Goal: Task Accomplishment & Management: Use online tool/utility

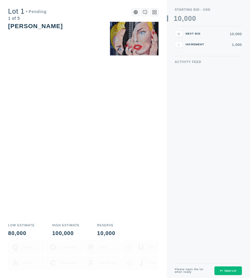
click at [227, 269] on div "Open Lot" at bounding box center [228, 270] width 16 height 3
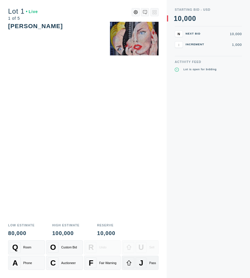
click at [138, 264] on div "J" at bounding box center [141, 262] width 11 height 11
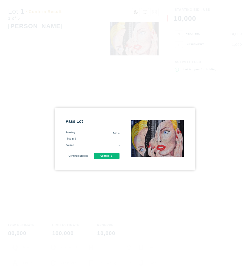
click at [111, 158] on button "Confirm" at bounding box center [107, 155] width 26 height 7
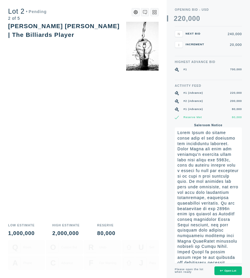
click at [228, 267] on button "Open Lot" at bounding box center [229, 270] width 28 height 9
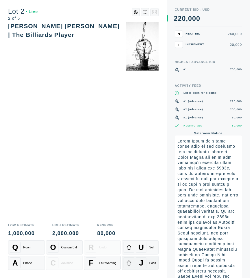
click at [145, 263] on div "J" at bounding box center [141, 262] width 11 height 11
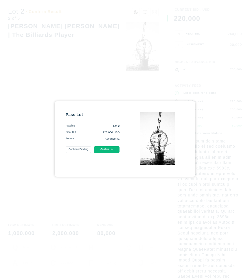
click at [109, 150] on button "Confirm" at bounding box center [107, 149] width 26 height 7
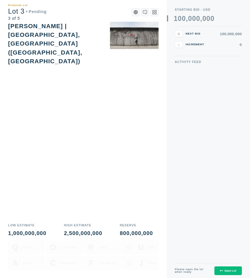
click at [226, 270] on div "Open Lot" at bounding box center [228, 270] width 16 height 3
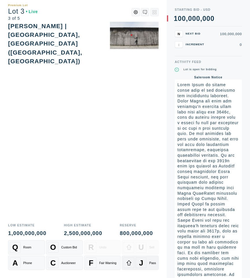
click at [141, 260] on span "J" at bounding box center [141, 262] width 4 height 9
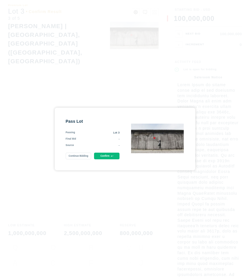
click at [113, 158] on button "Confirm" at bounding box center [107, 155] width 26 height 7
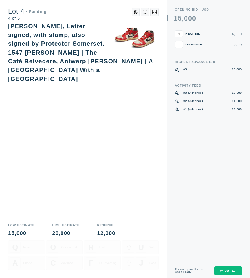
click at [221, 272] on button "Open Lot" at bounding box center [229, 270] width 28 height 9
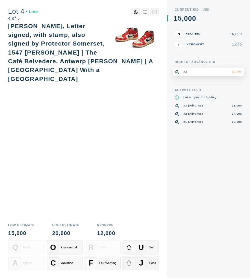
click at [145, 261] on div "J" at bounding box center [141, 262] width 11 height 11
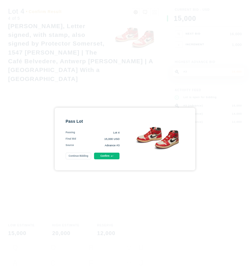
click at [108, 158] on button "Confirm" at bounding box center [107, 155] width 26 height 7
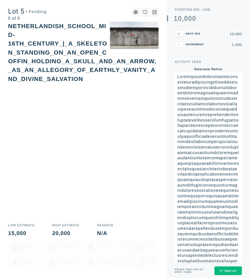
click at [220, 272] on button "Open Lot" at bounding box center [229, 270] width 28 height 9
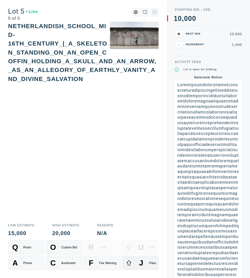
click at [134, 267] on div at bounding box center [129, 262] width 11 height 11
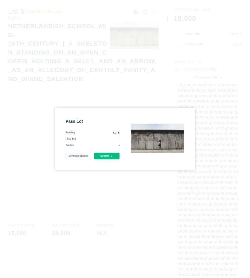
click at [106, 157] on button "Confirm" at bounding box center [107, 155] width 26 height 7
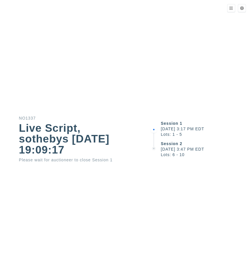
click at [140, 142] on div "NO1337 Live Script, sothebys 2025-10-10 19:09:17 Please wait for auctioneer to …" at bounding box center [75, 139] width 150 height 46
